Goal: Check status: Check status

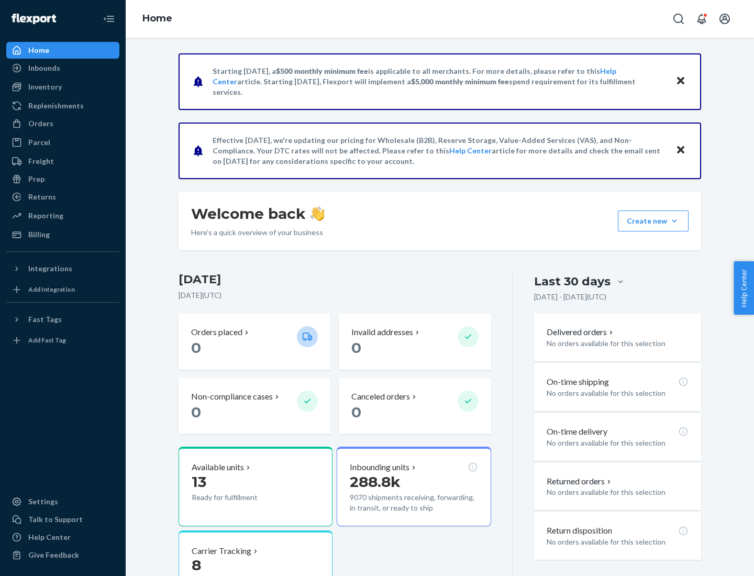
click at [674, 221] on button "Create new Create new inbound Create new order Create new product" at bounding box center [653, 221] width 71 height 21
click at [43, 68] on div "Inbounds" at bounding box center [44, 68] width 32 height 10
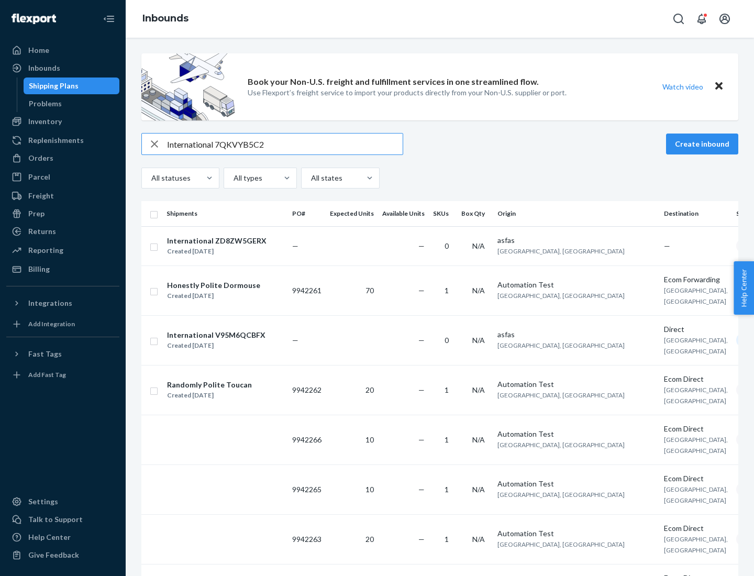
type input "International 7QKVYB5C29"
click at [232, 246] on div "Created [DATE]" at bounding box center [216, 251] width 99 height 10
